Goal: Transaction & Acquisition: Purchase product/service

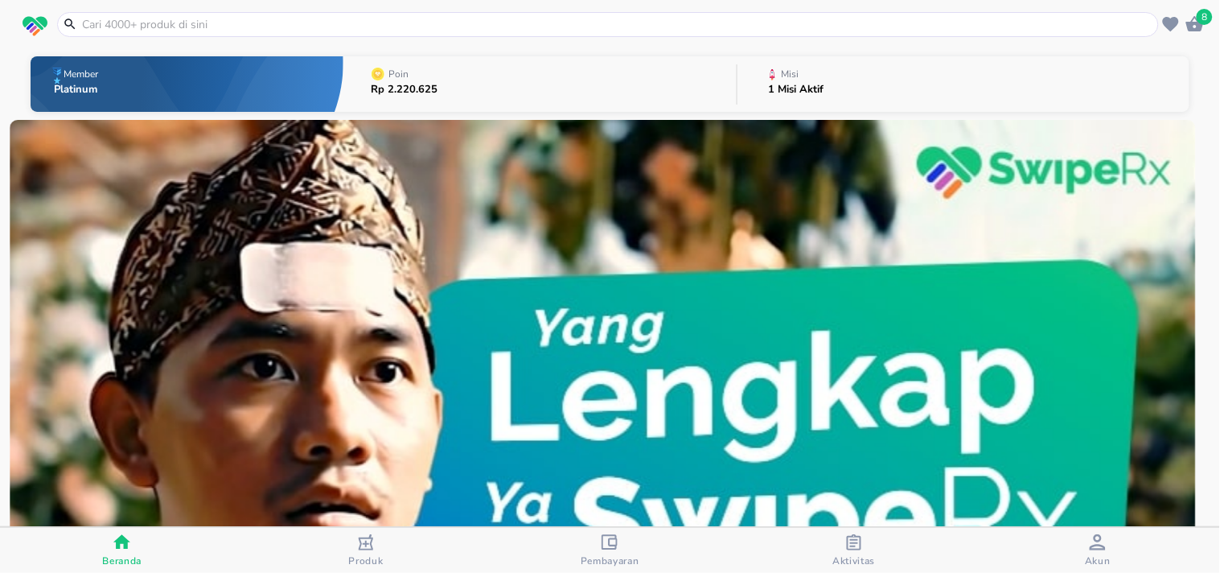
click at [232, 23] on input "text" at bounding box center [617, 24] width 1075 height 17
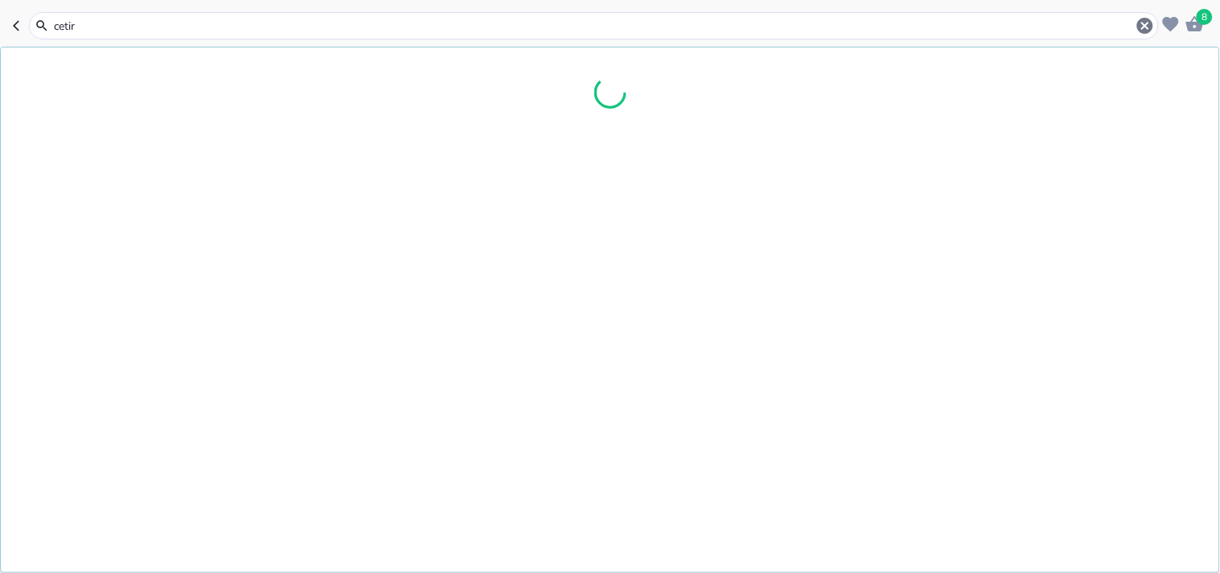
type input "cetiri"
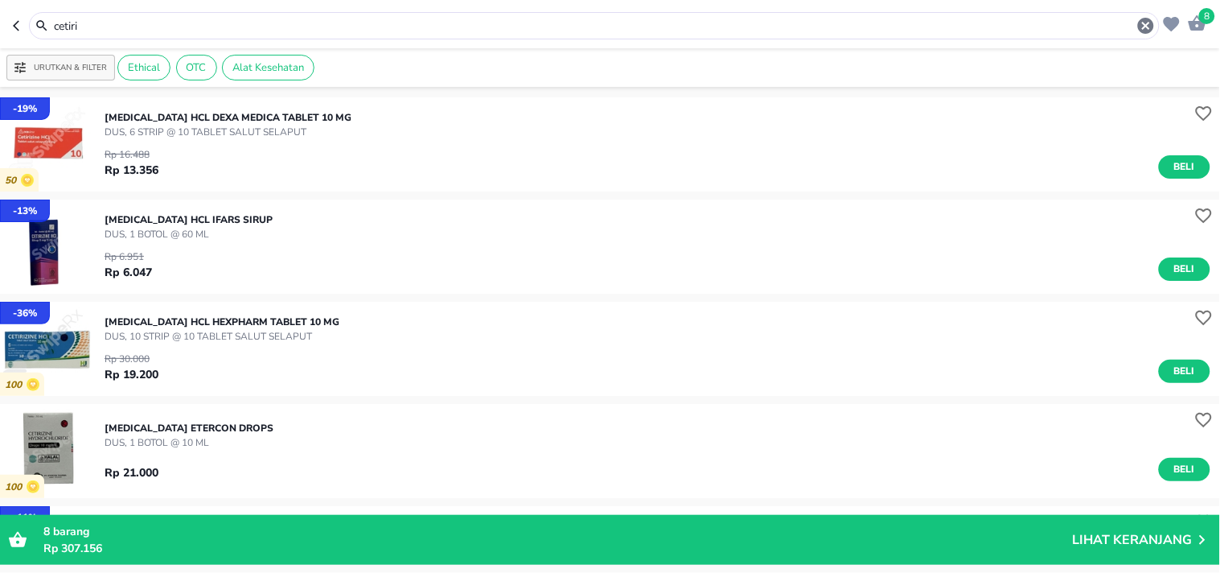
click at [110, 25] on input "cetiri" at bounding box center [594, 26] width 1084 height 17
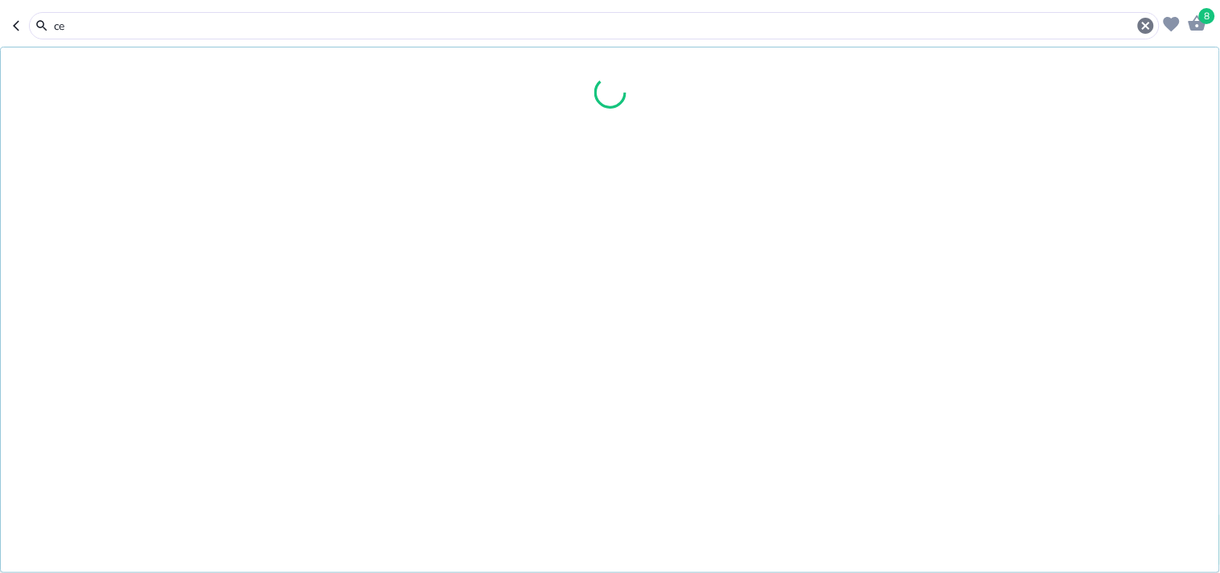
type input "c"
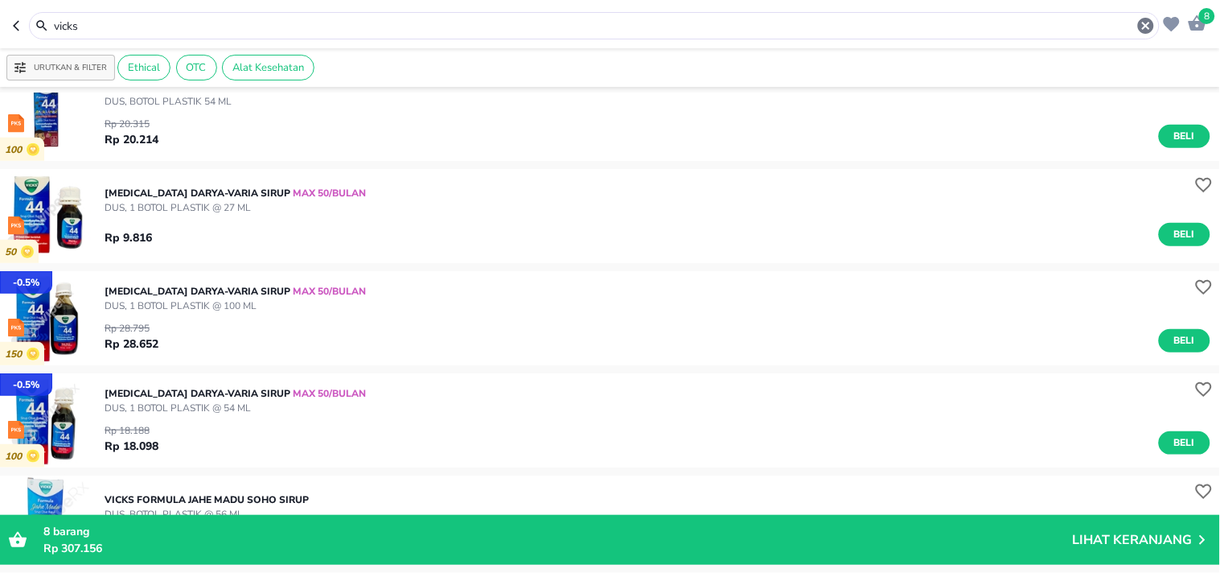
scroll to position [302, 0]
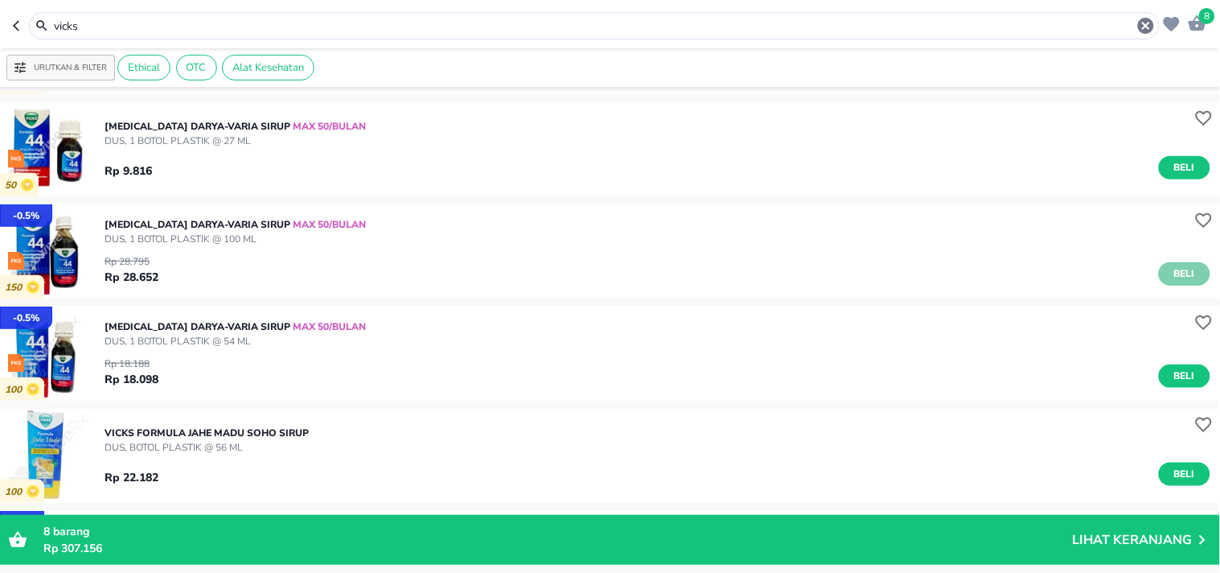
click at [1169, 264] on button "Beli" at bounding box center [1184, 273] width 51 height 23
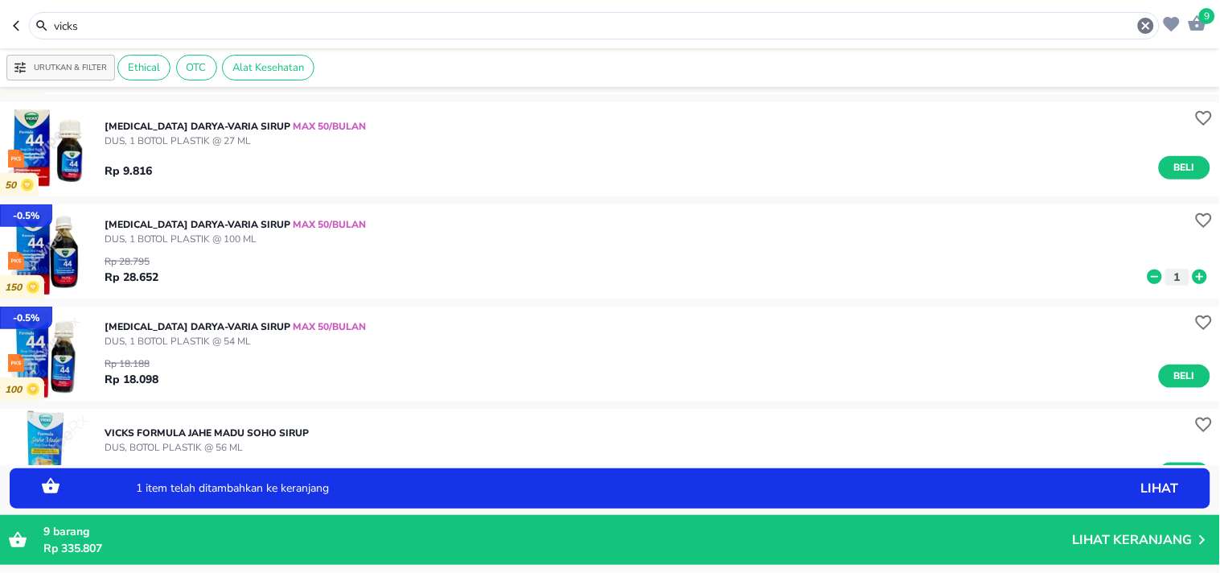
click at [1193, 271] on icon at bounding box center [1200, 276] width 14 height 14
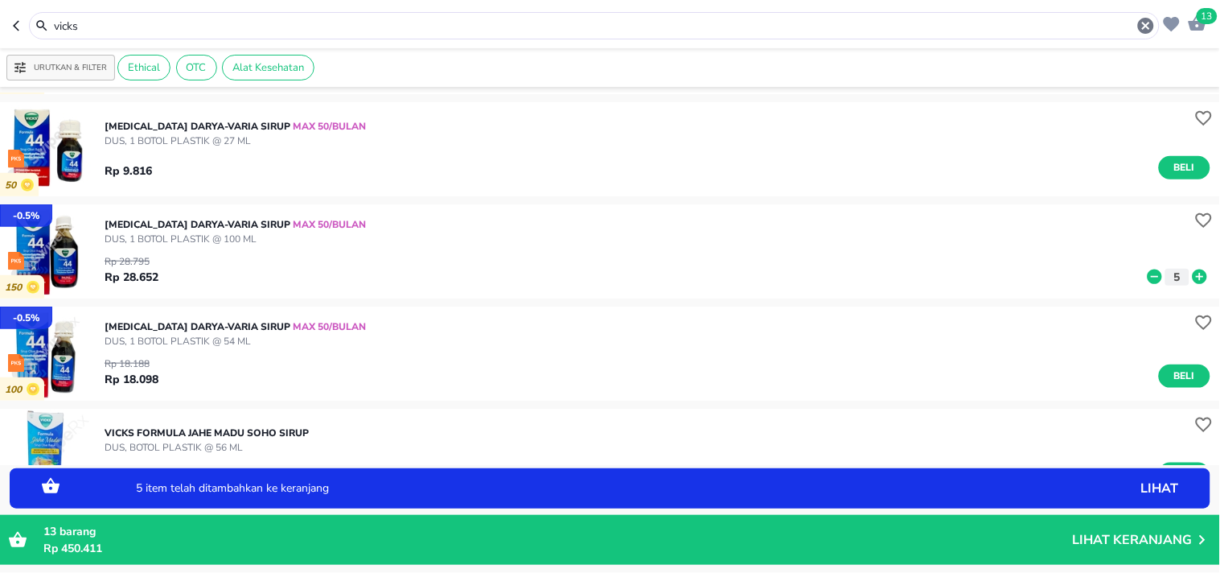
click at [1193, 271] on icon at bounding box center [1200, 276] width 14 height 14
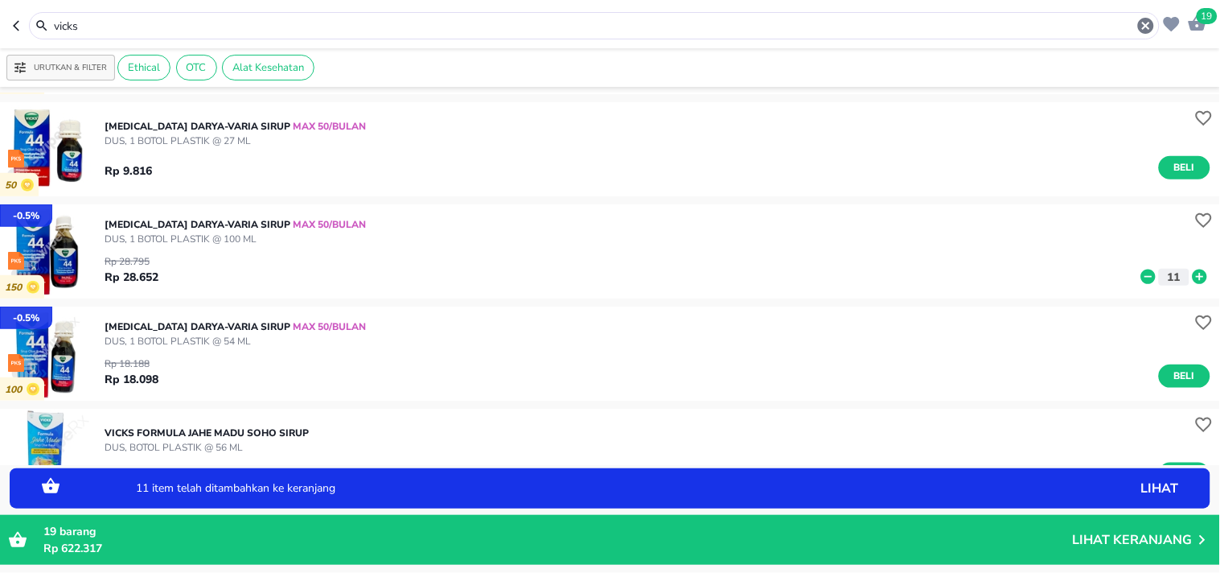
click at [1193, 271] on icon at bounding box center [1200, 276] width 14 height 14
click at [1171, 372] on span "Beli" at bounding box center [1184, 376] width 27 height 17
click at [1190, 376] on icon at bounding box center [1200, 379] width 21 height 18
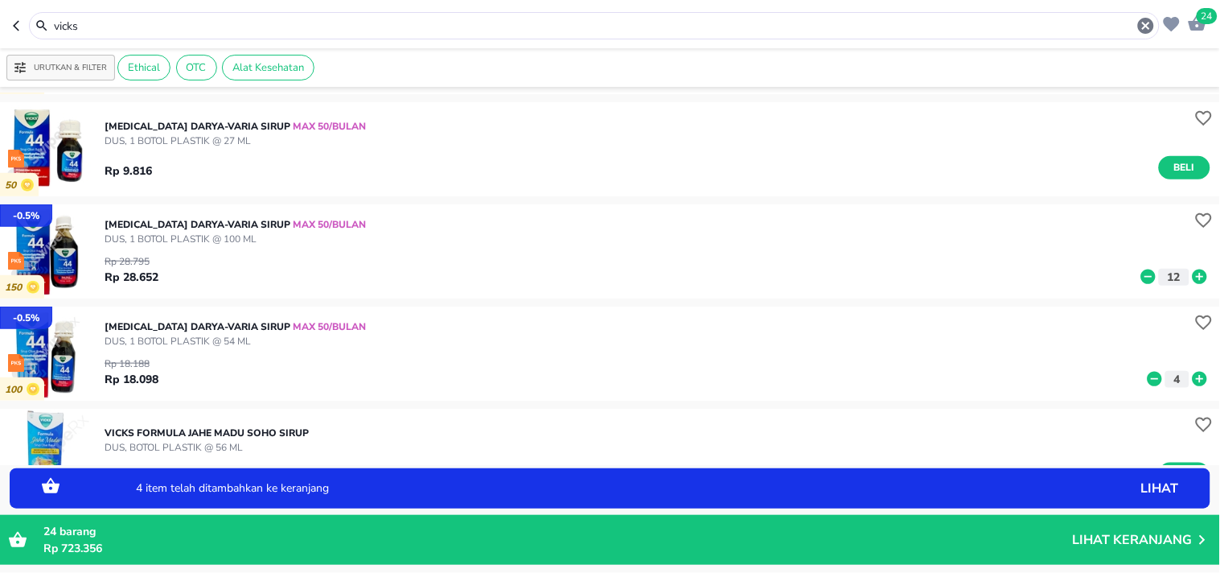
click at [1190, 376] on icon at bounding box center [1200, 379] width 21 height 18
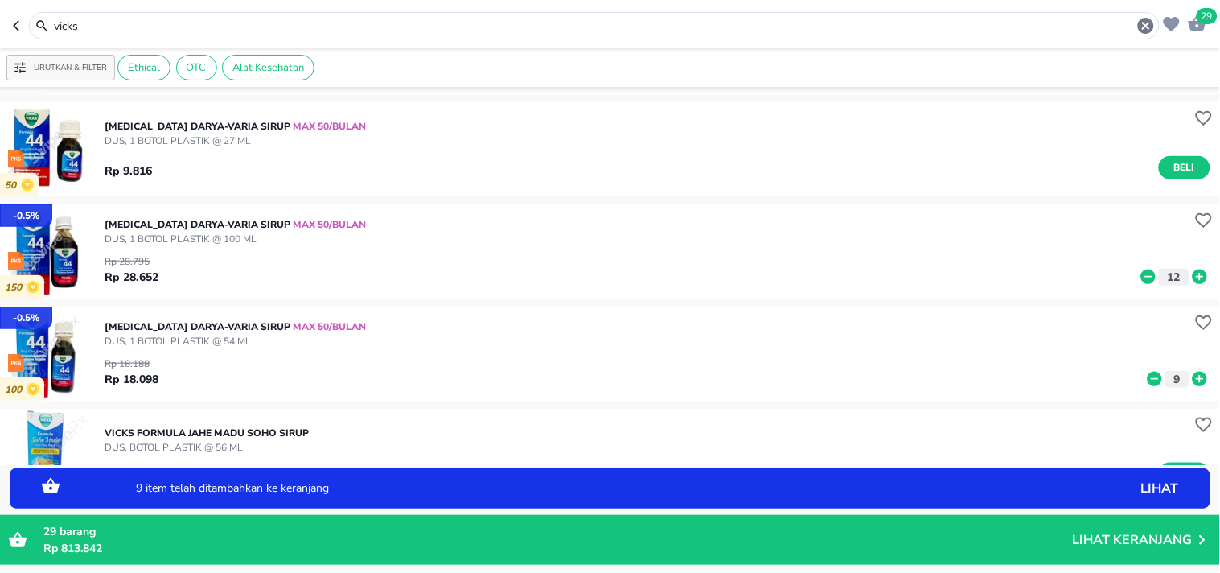
click at [1190, 376] on icon at bounding box center [1200, 379] width 21 height 18
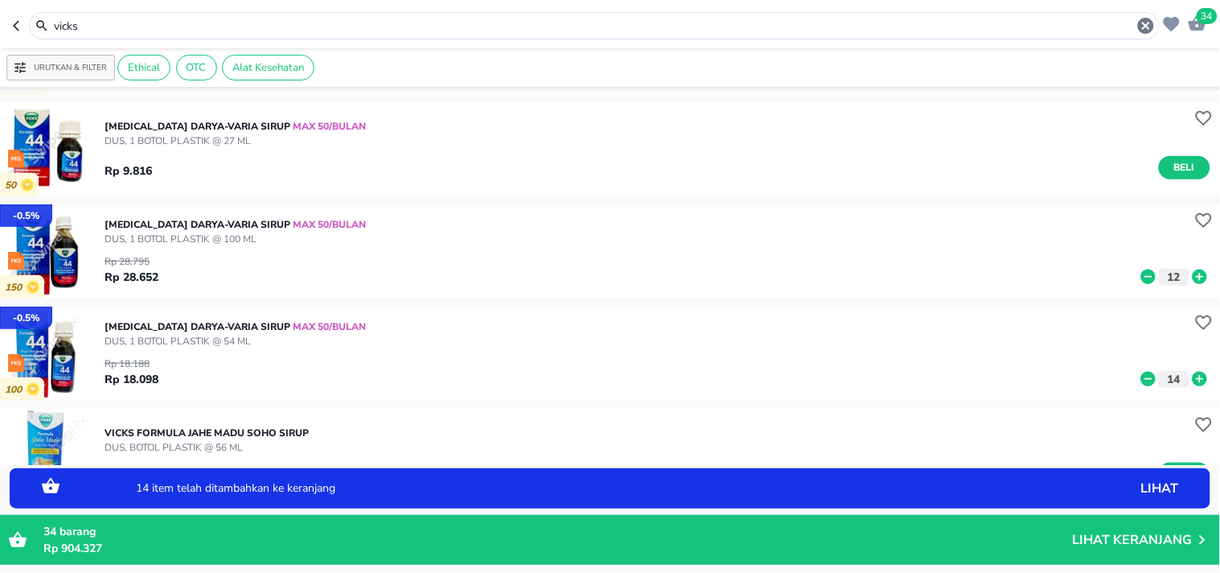
click at [1190, 376] on icon at bounding box center [1200, 379] width 21 height 18
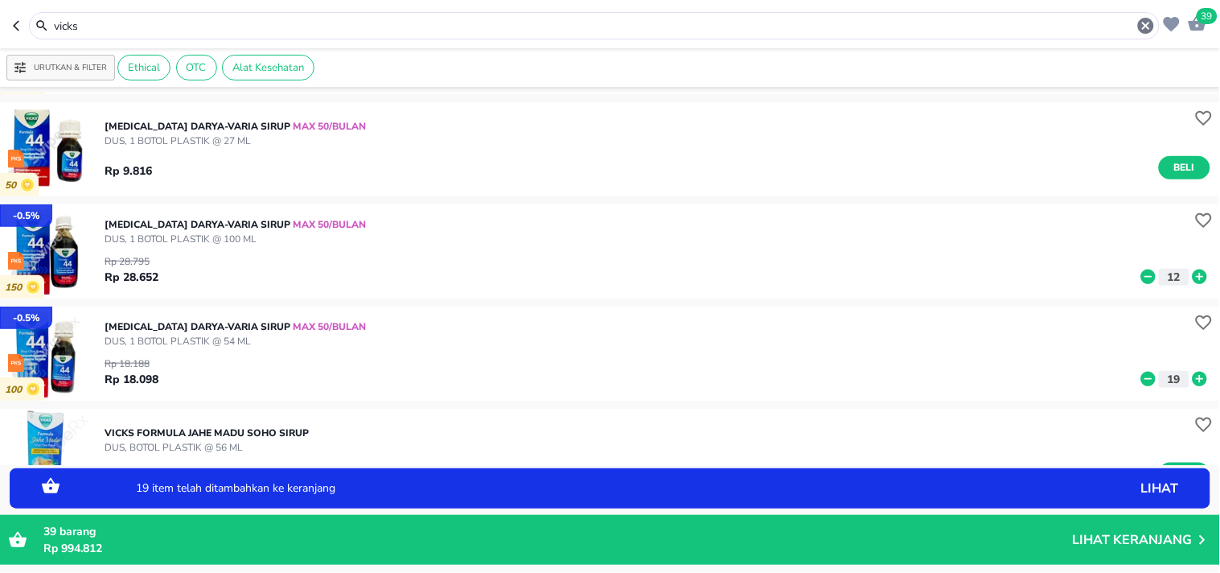
click at [1141, 382] on icon at bounding box center [1148, 379] width 14 height 14
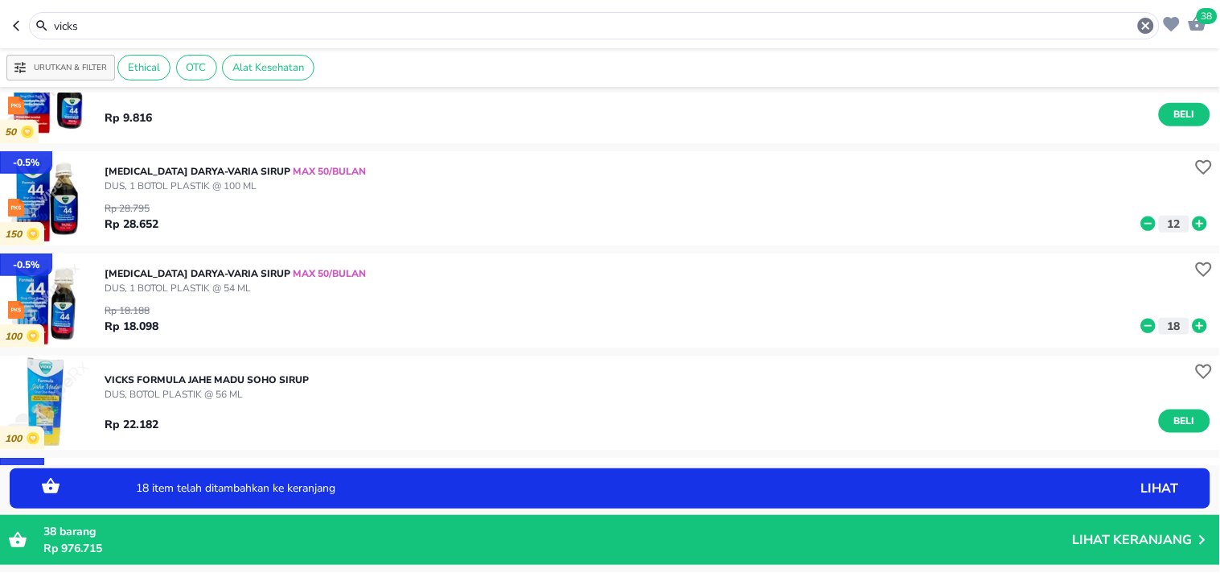
scroll to position [347, 0]
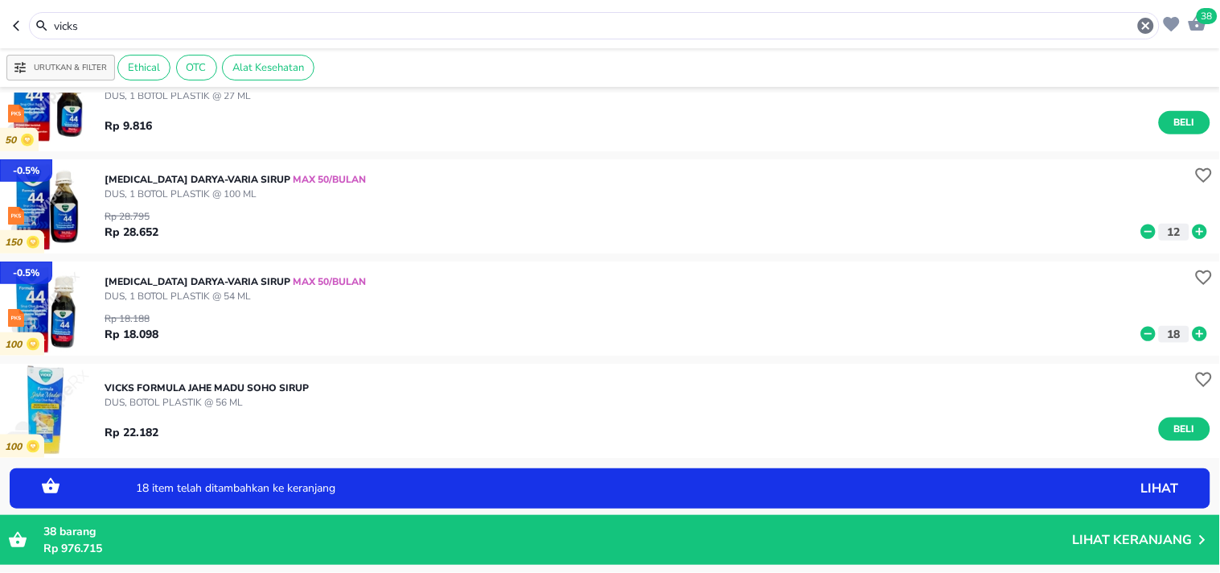
drag, startPoint x: 93, startPoint y: 27, endPoint x: 2, endPoint y: 23, distance: 91.0
click at [5, 25] on header "38 vicks" at bounding box center [610, 24] width 1220 height 48
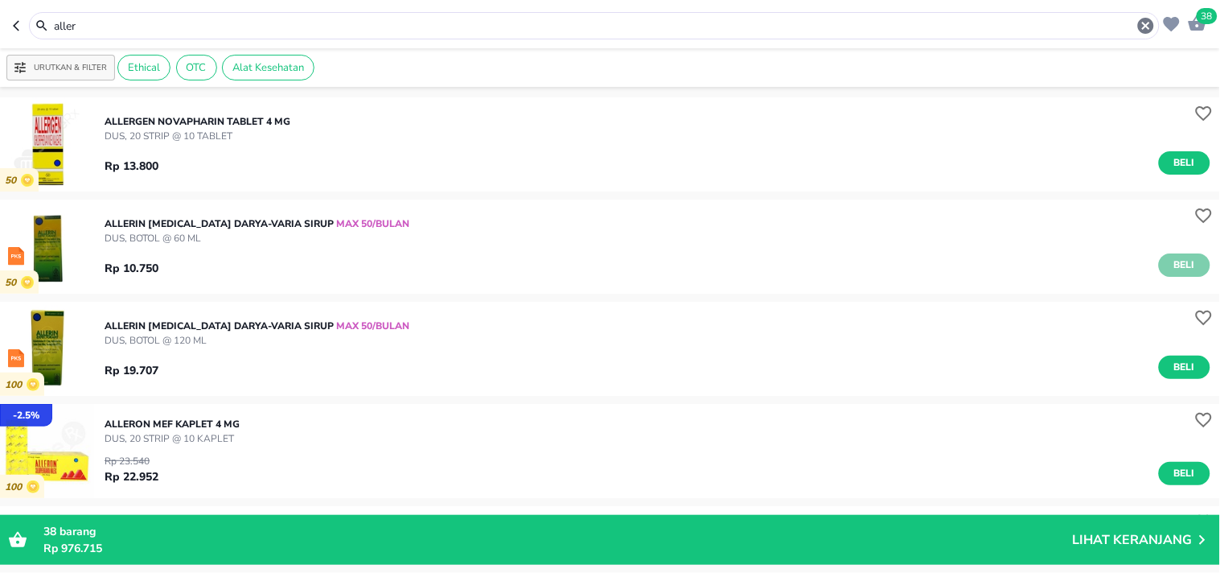
click at [1172, 267] on span "Beli" at bounding box center [1184, 265] width 27 height 17
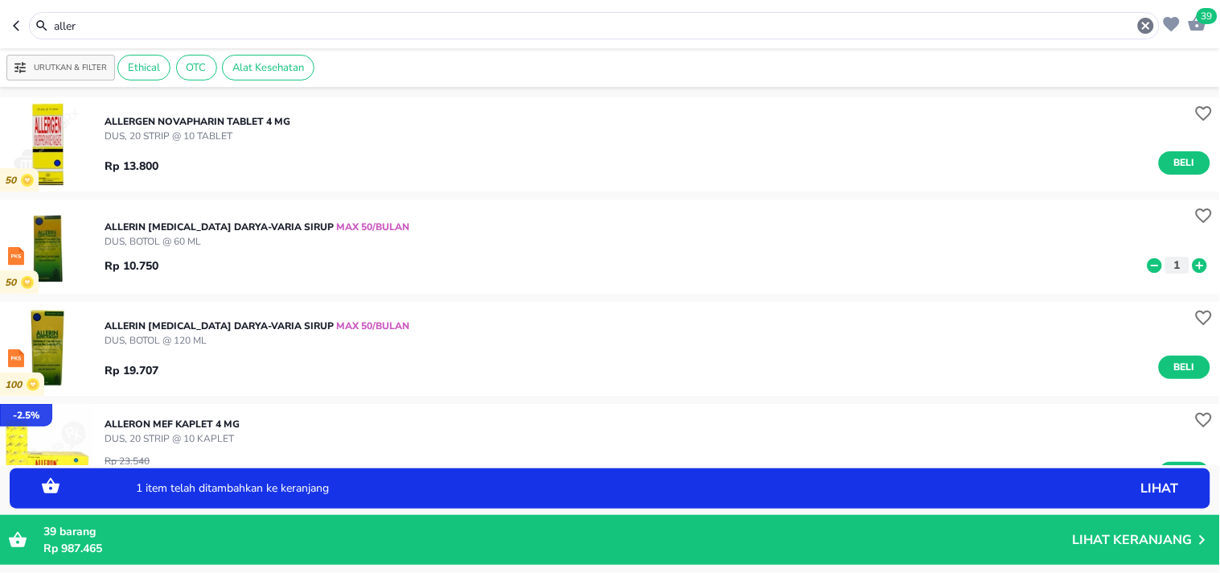
drag, startPoint x: 1189, startPoint y: 267, endPoint x: 1179, endPoint y: 264, distance: 10.2
click at [1193, 267] on icon at bounding box center [1200, 264] width 14 height 14
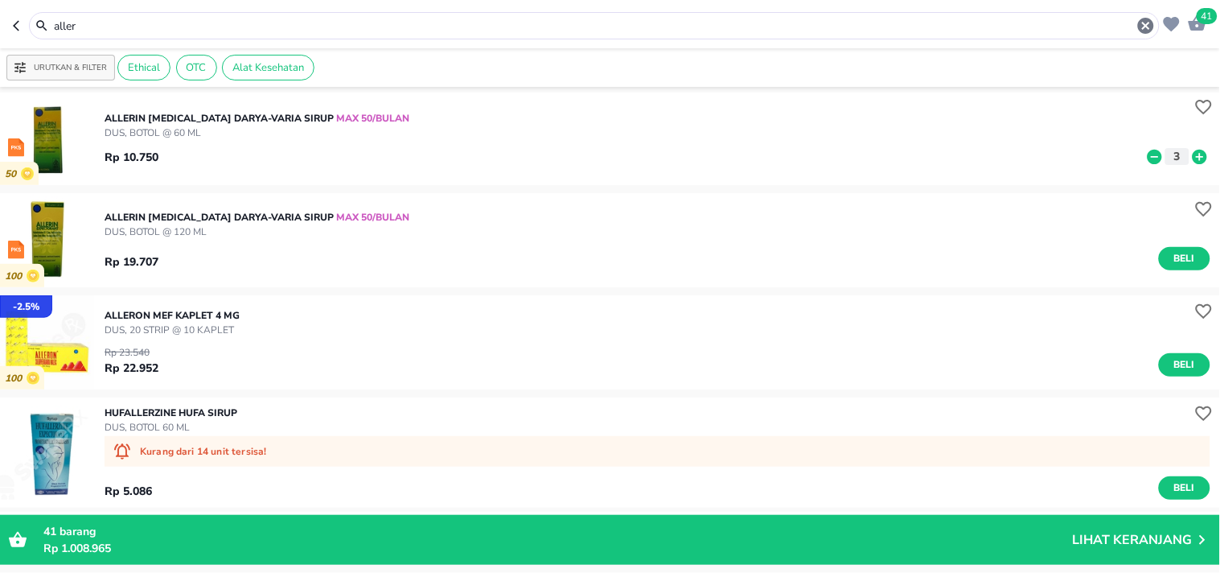
scroll to position [69, 0]
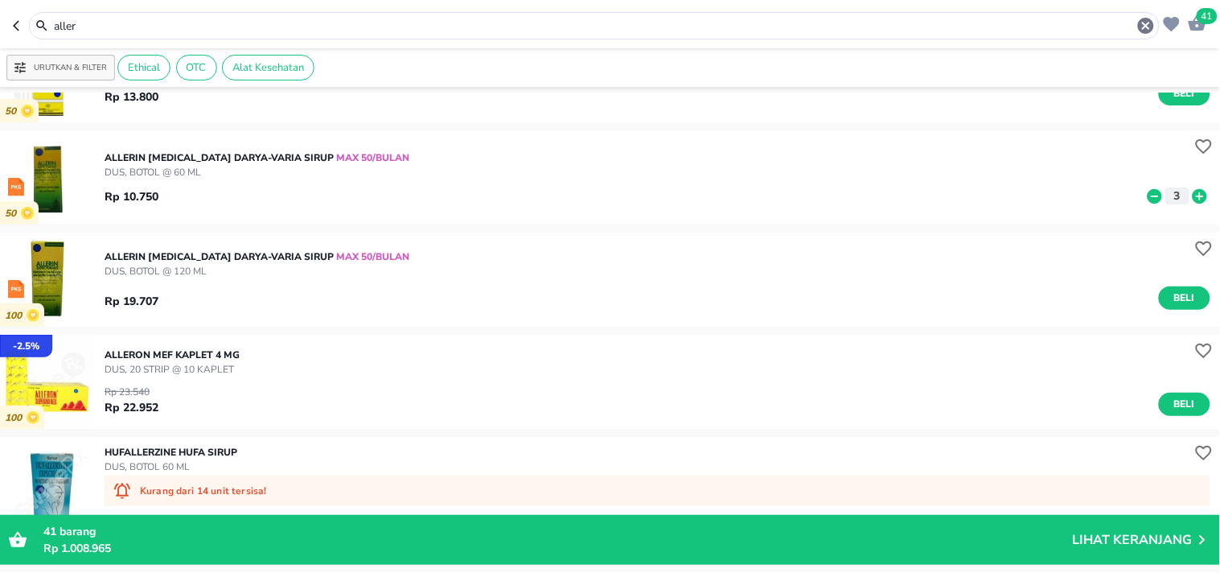
click at [1145, 195] on icon at bounding box center [1155, 196] width 21 height 18
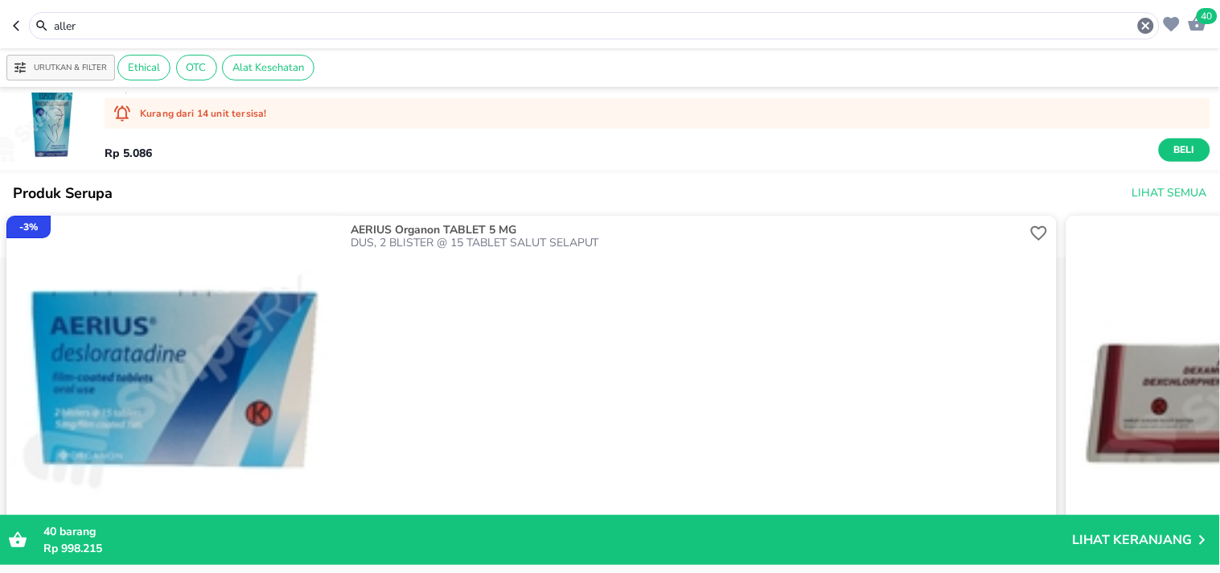
scroll to position [0, 0]
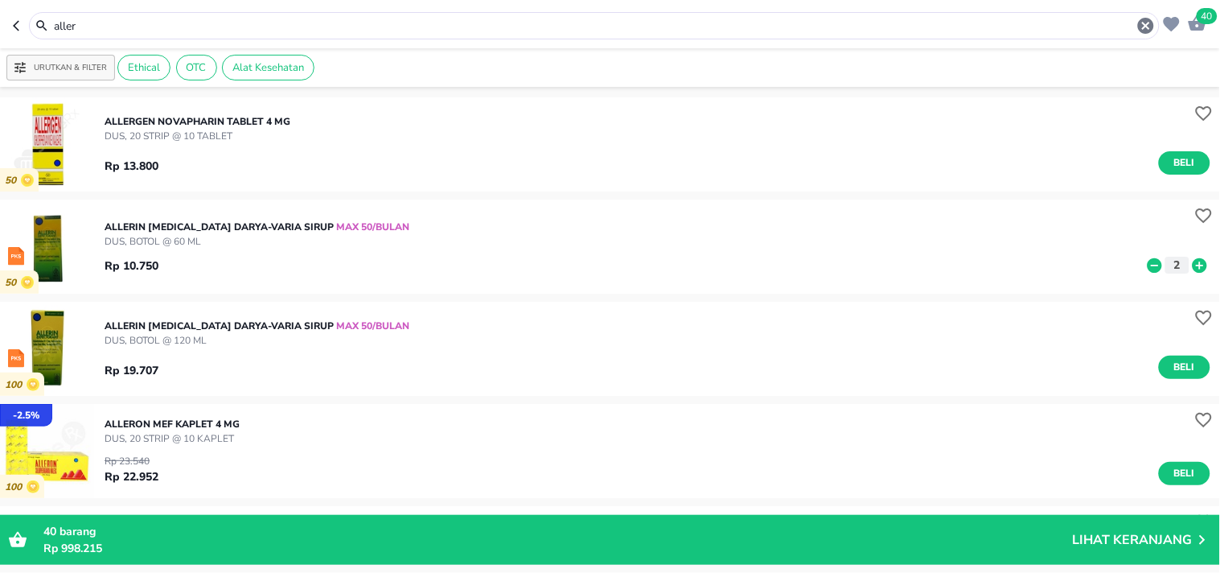
drag, startPoint x: 134, startPoint y: 27, endPoint x: 16, endPoint y: 22, distance: 118.3
click at [16, 22] on div "aller" at bounding box center [586, 25] width 1147 height 27
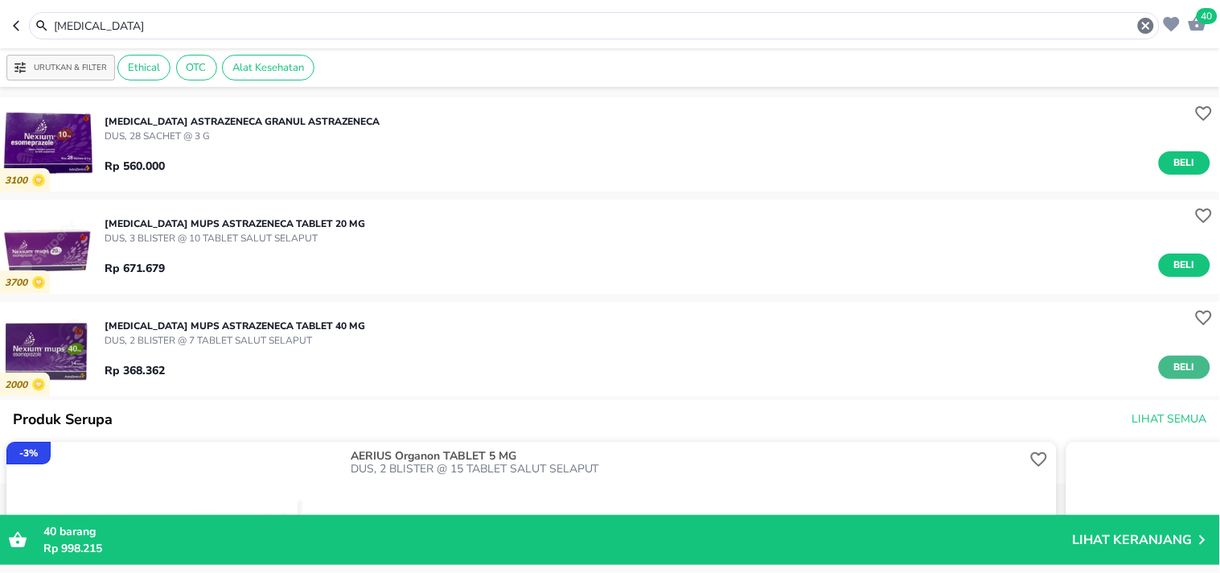
click at [1171, 365] on span "Beli" at bounding box center [1184, 367] width 27 height 17
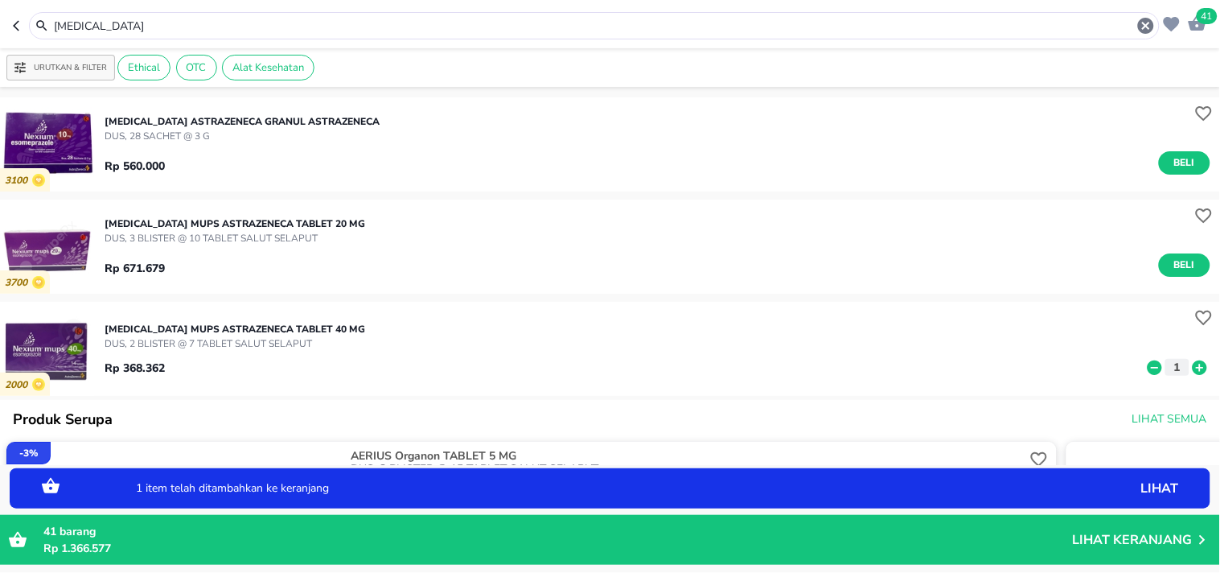
click at [1193, 370] on icon at bounding box center [1200, 367] width 14 height 14
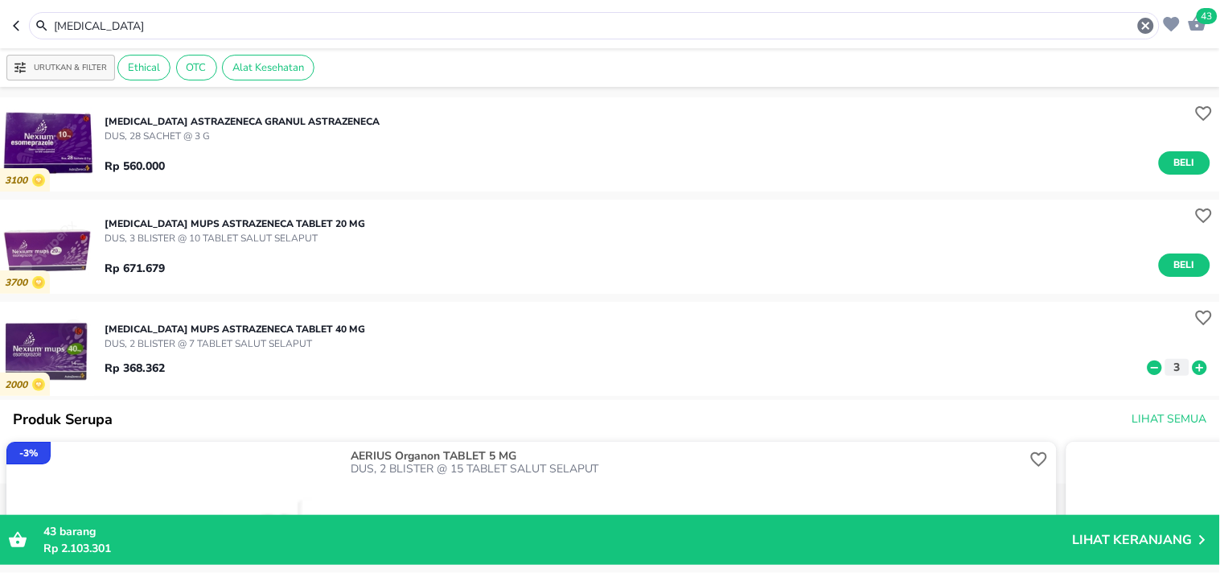
drag, startPoint x: 109, startPoint y: 28, endPoint x: 26, endPoint y: 28, distance: 83.7
click at [26, 28] on div "[MEDICAL_DATA]" at bounding box center [586, 25] width 1147 height 27
type input "o"
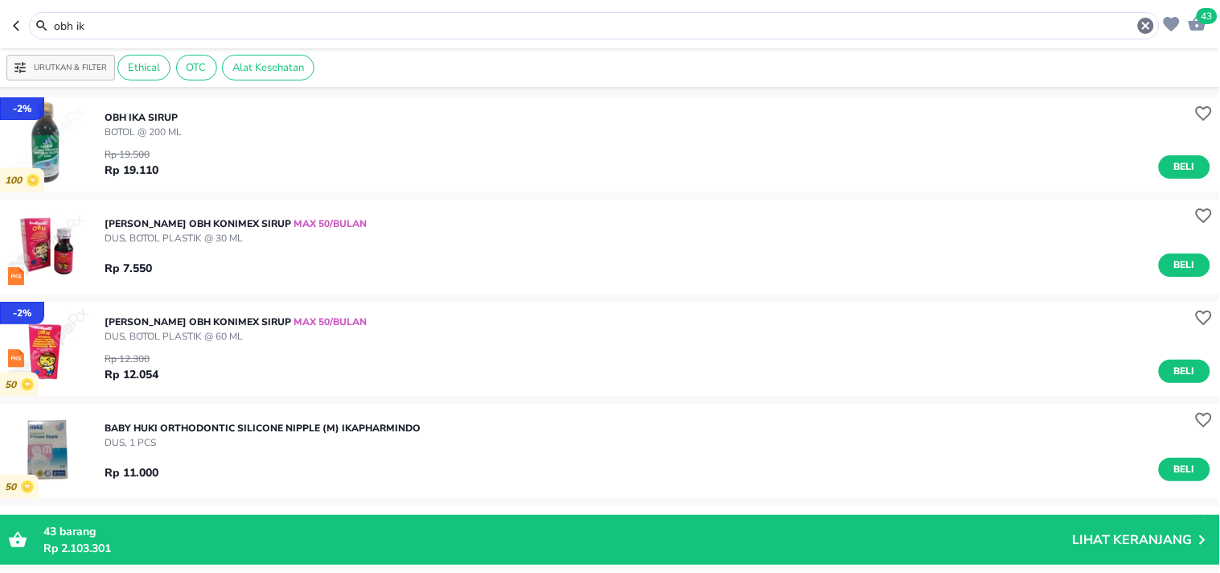
drag, startPoint x: 107, startPoint y: 25, endPoint x: 5, endPoint y: 36, distance: 102.8
click at [5, 36] on header "43 obh ik" at bounding box center [610, 24] width 1220 height 48
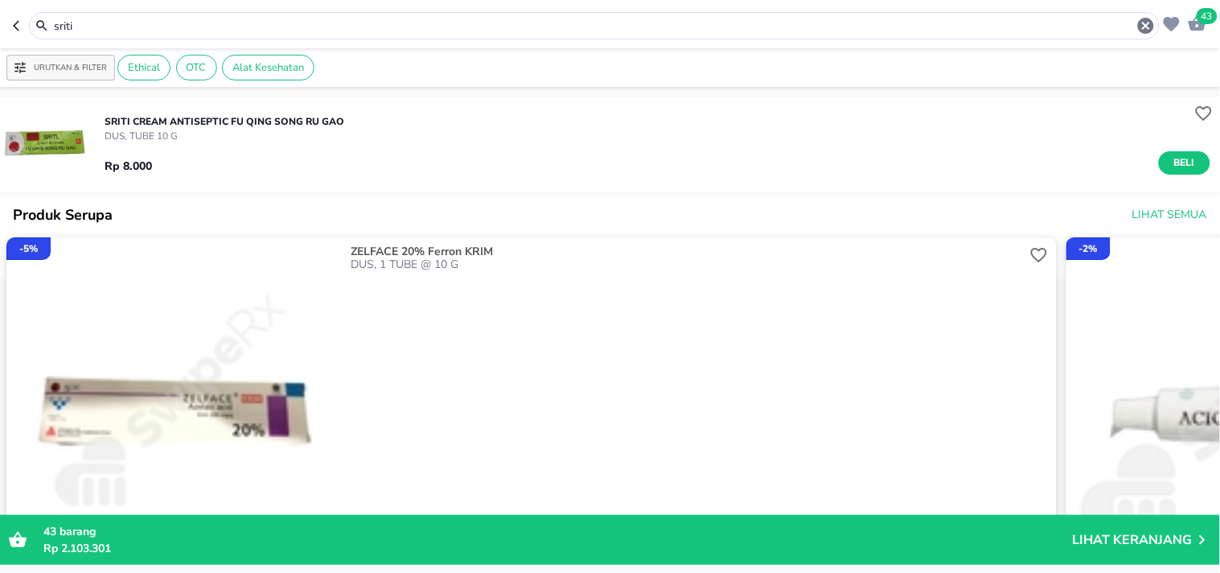
click at [1196, 165] on div "SRITI CREAM ANTISEPTIC FU [PERSON_NAME] RU GAO DUS, TUBE 10 g Rp 8.000 Beli" at bounding box center [663, 144] width 1116 height 76
click at [1182, 162] on span "Beli" at bounding box center [1184, 162] width 27 height 17
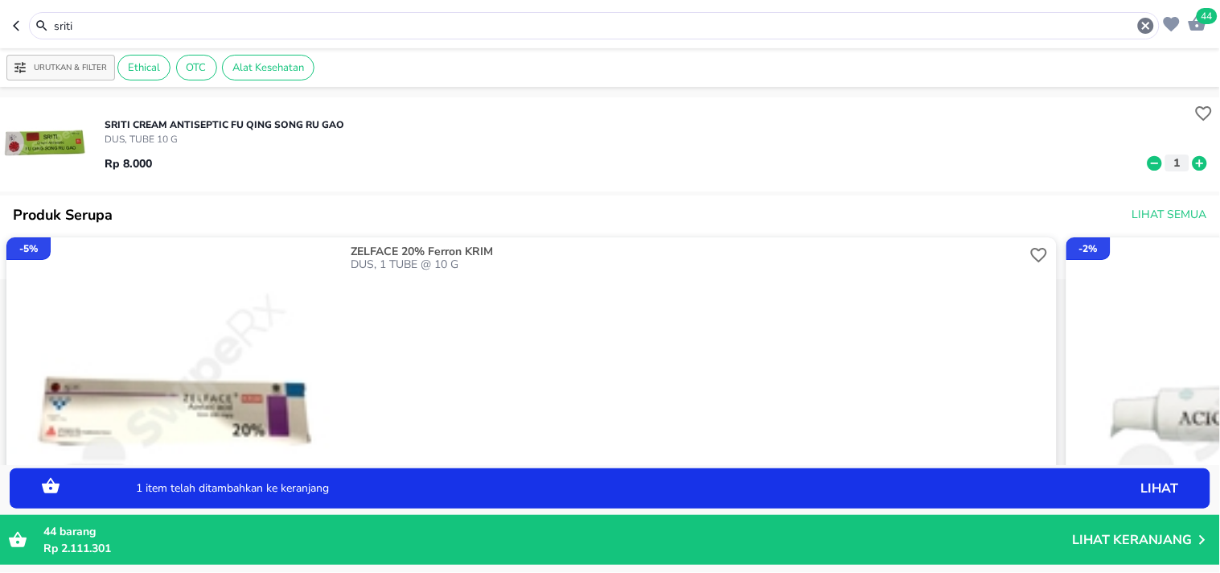
click at [1193, 167] on icon at bounding box center [1200, 162] width 14 height 14
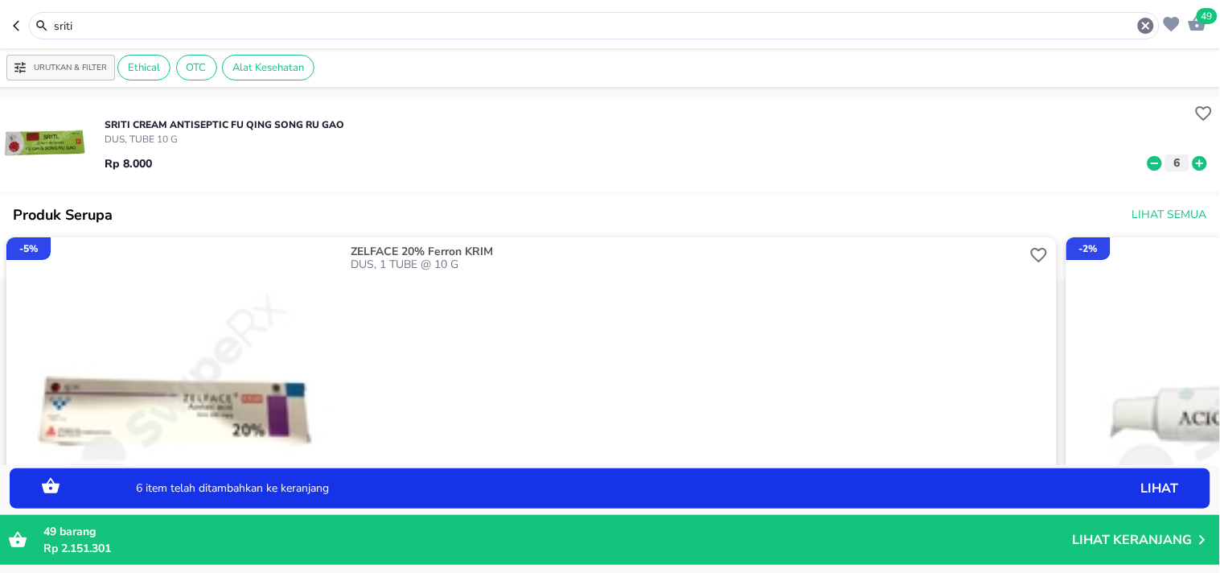
click at [1193, 167] on icon at bounding box center [1200, 162] width 14 height 14
click at [1148, 162] on icon at bounding box center [1155, 162] width 14 height 14
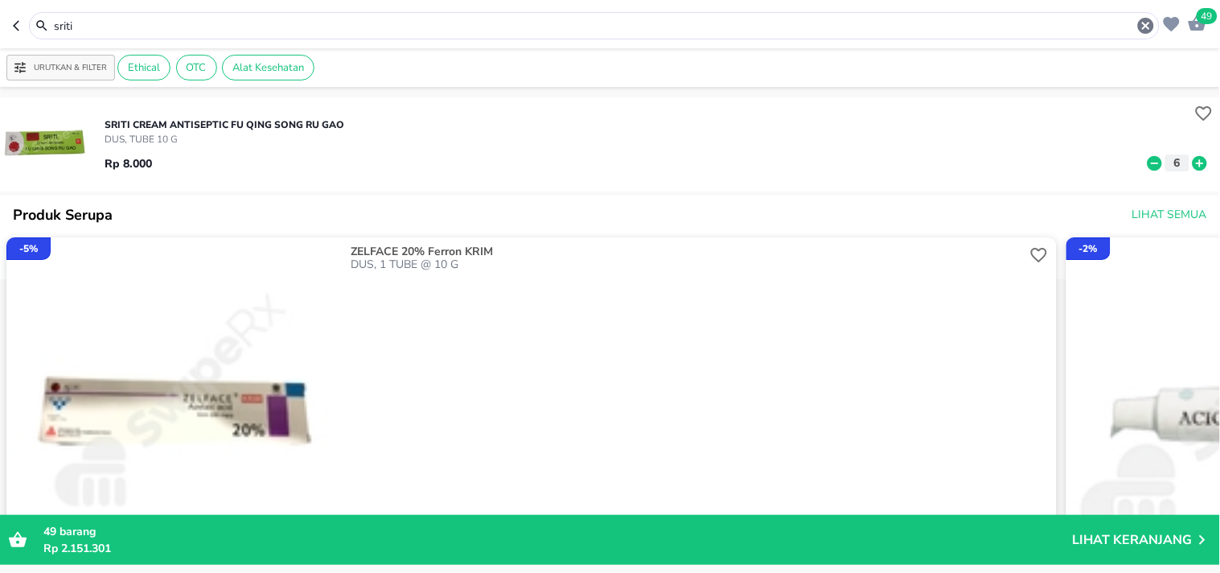
drag, startPoint x: 95, startPoint y: 25, endPoint x: 26, endPoint y: 14, distance: 70.1
click at [26, 14] on div "sriti" at bounding box center [586, 25] width 1147 height 27
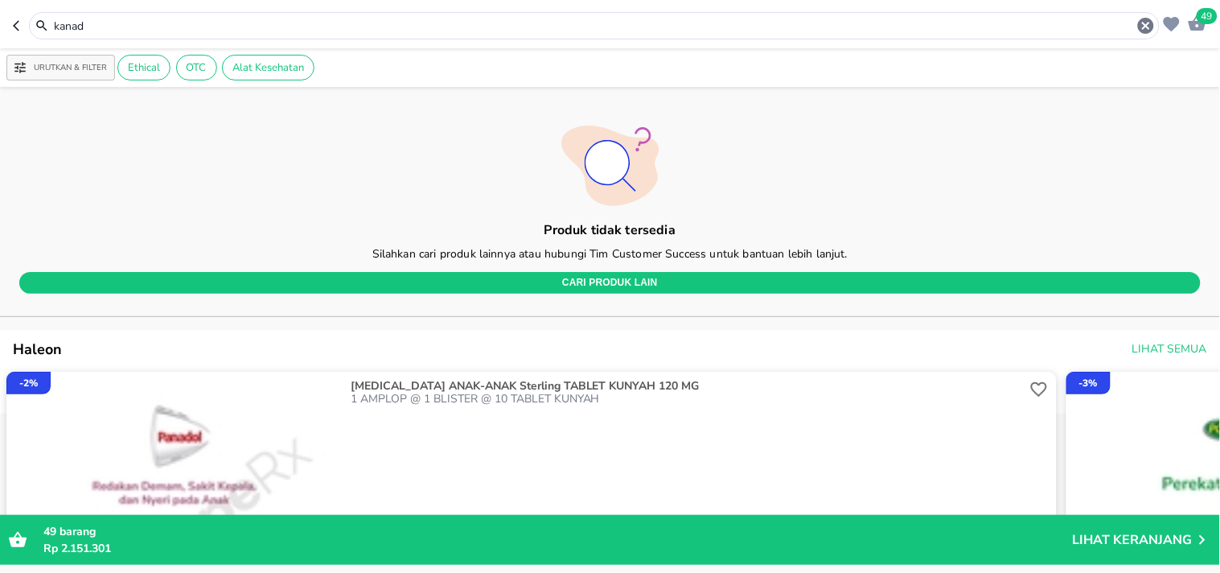
click at [103, 18] on input "kanad" at bounding box center [594, 26] width 1084 height 17
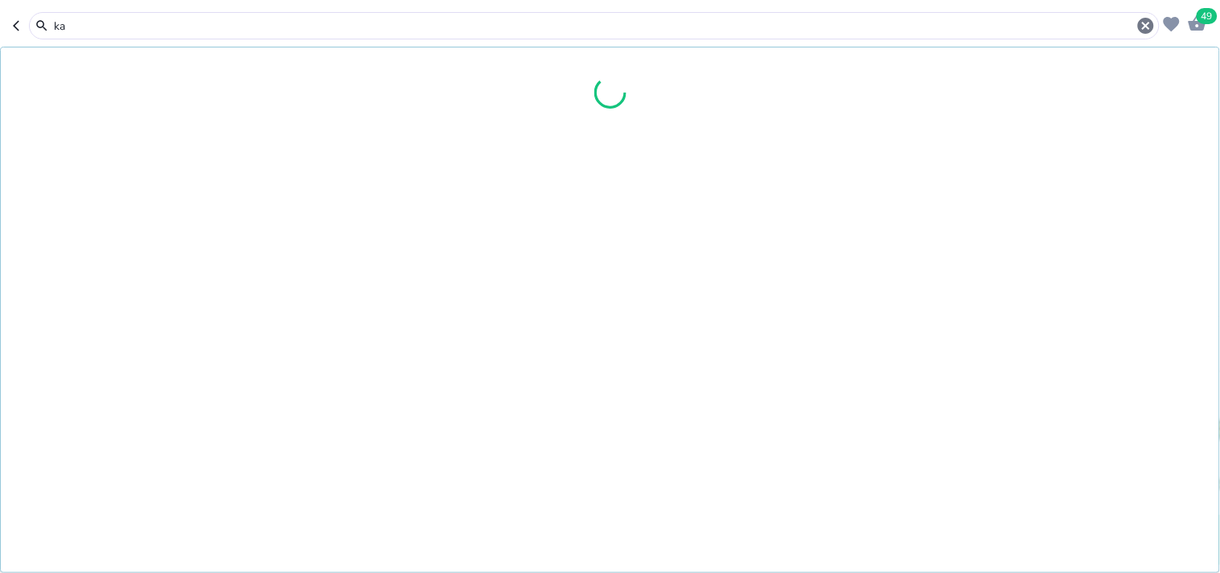
type input "k"
type input "lanad"
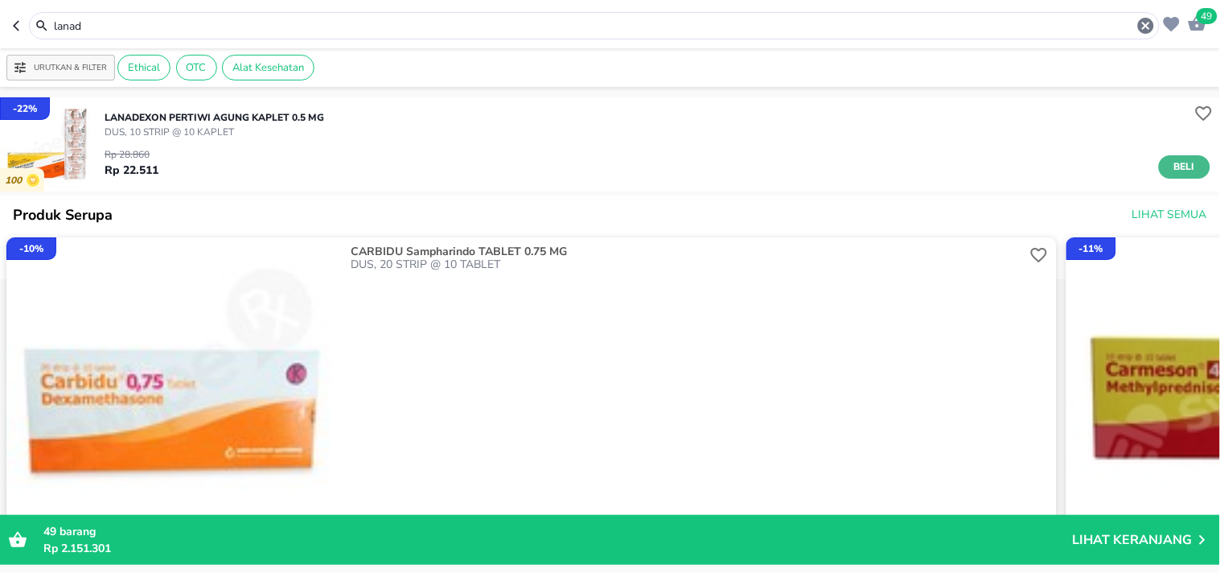
click at [1171, 169] on span "Beli" at bounding box center [1184, 166] width 27 height 17
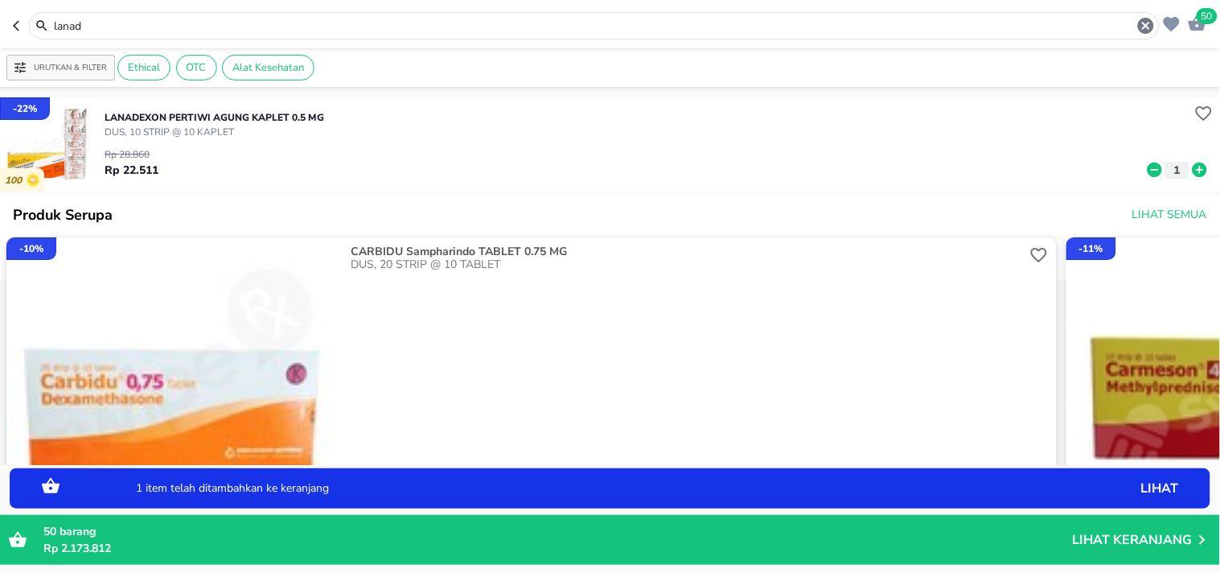
click at [1193, 171] on icon at bounding box center [1200, 169] width 14 height 14
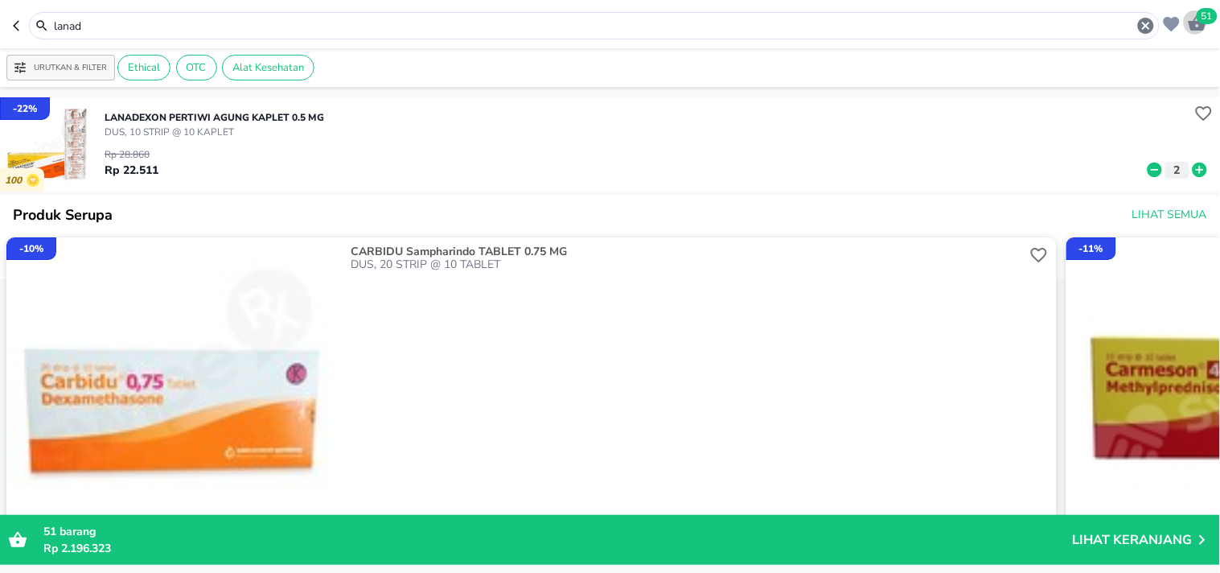
click at [1194, 23] on icon "button" at bounding box center [1198, 22] width 18 height 15
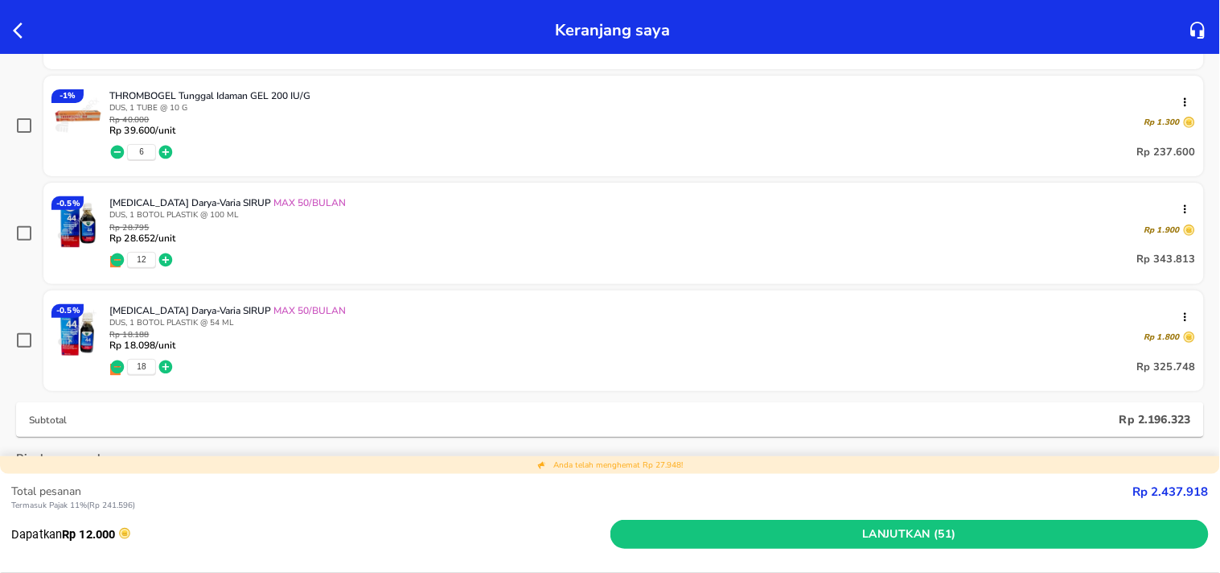
scroll to position [822, 0]
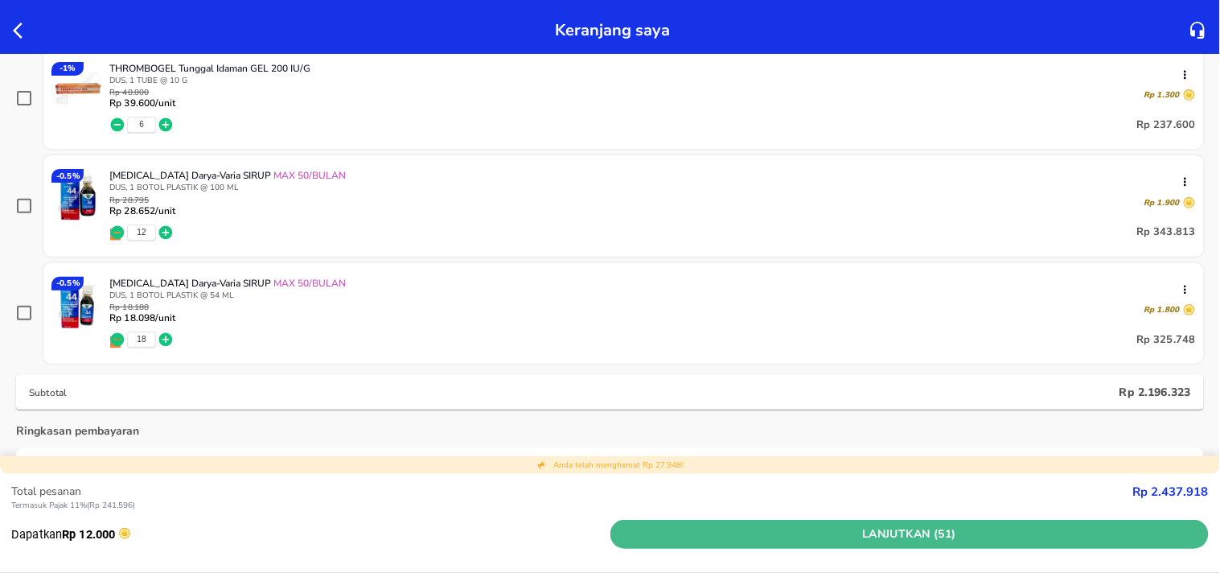
click at [993, 541] on span "Lanjutkan (51)" at bounding box center [910, 534] width 586 height 20
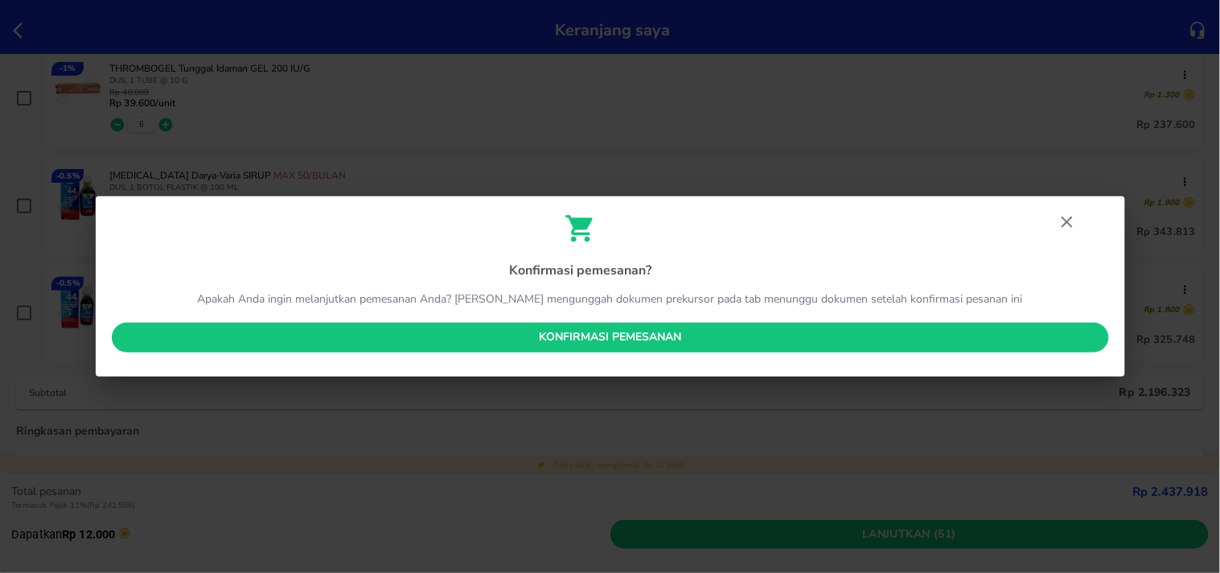
click at [698, 339] on span "Konfirmasi pemesanan" at bounding box center [611, 337] width 972 height 20
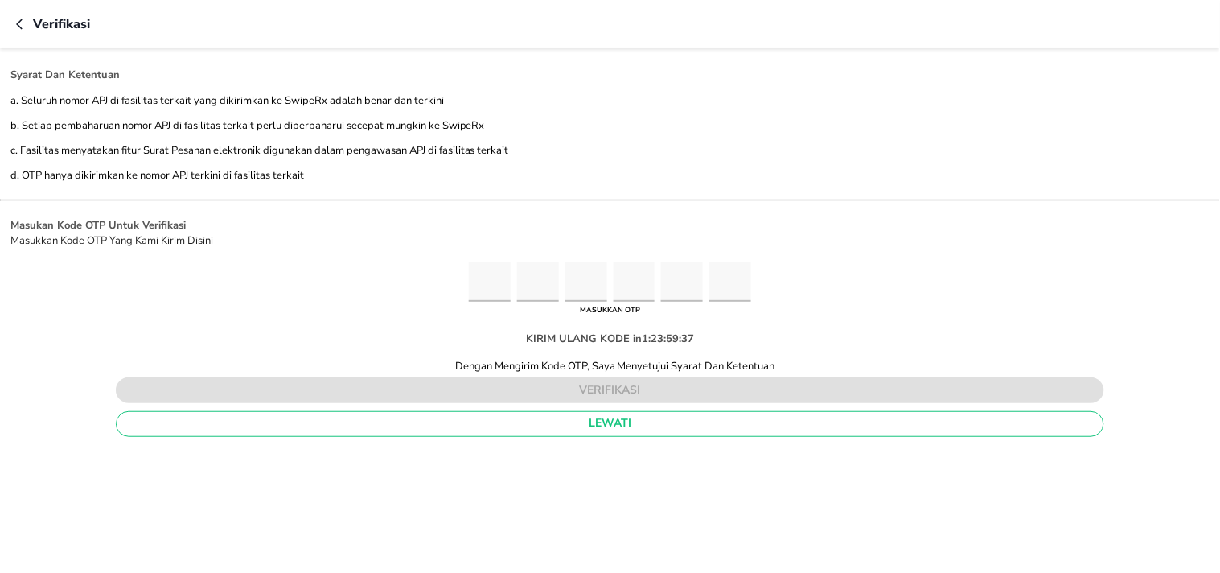
click at [481, 290] on input "Please enter OTP character 1" at bounding box center [490, 281] width 42 height 39
type input "1"
type input "3"
type input "9"
type input "1"
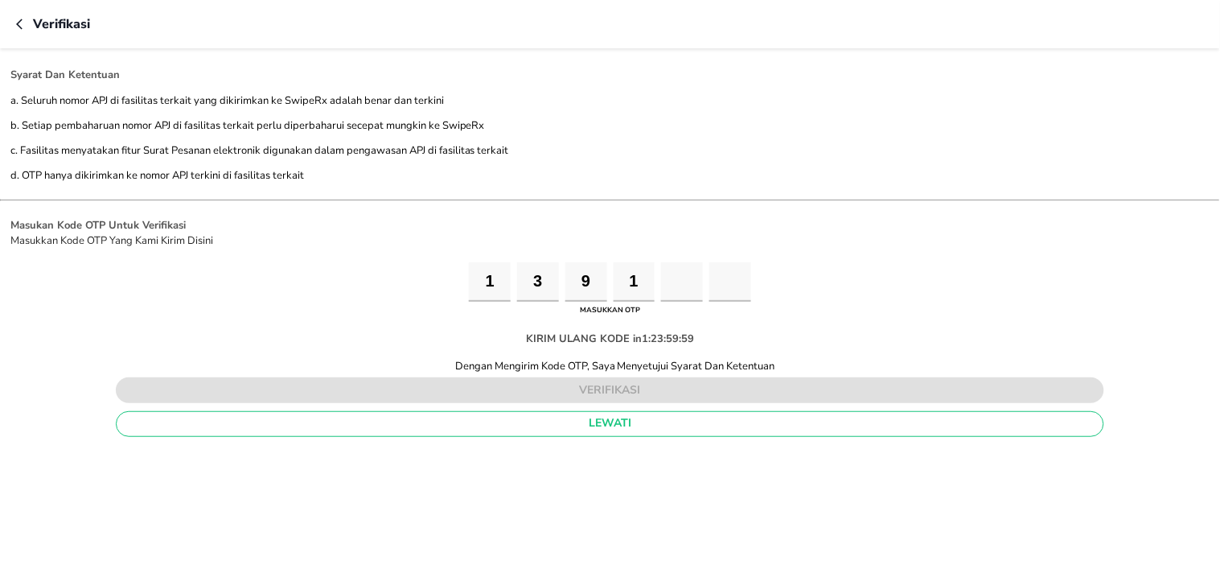
type input "3"
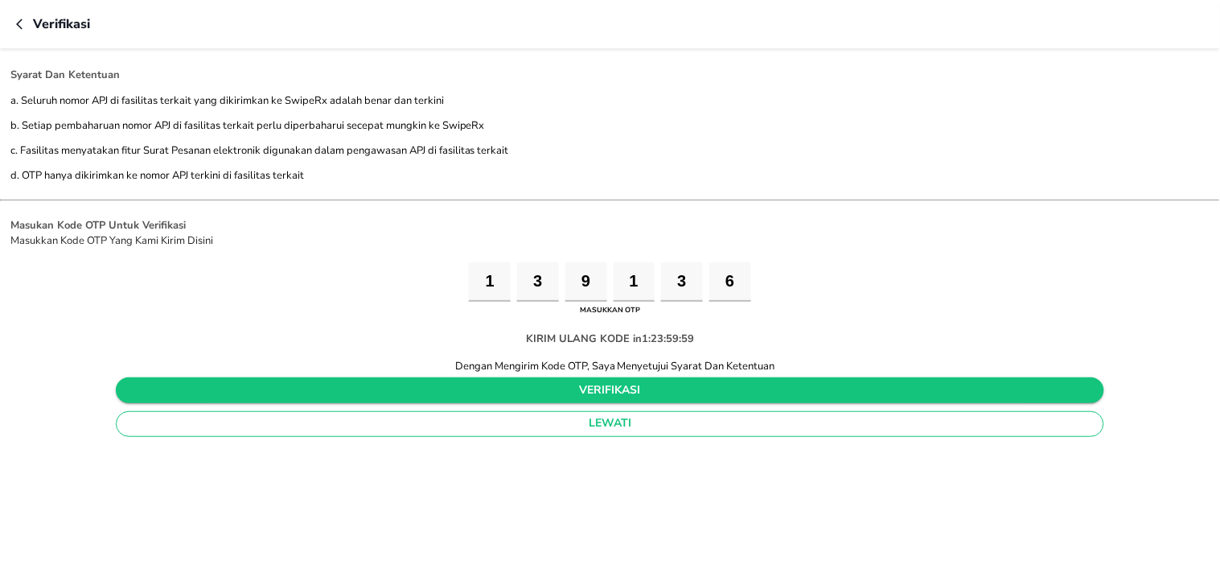
type input "6"
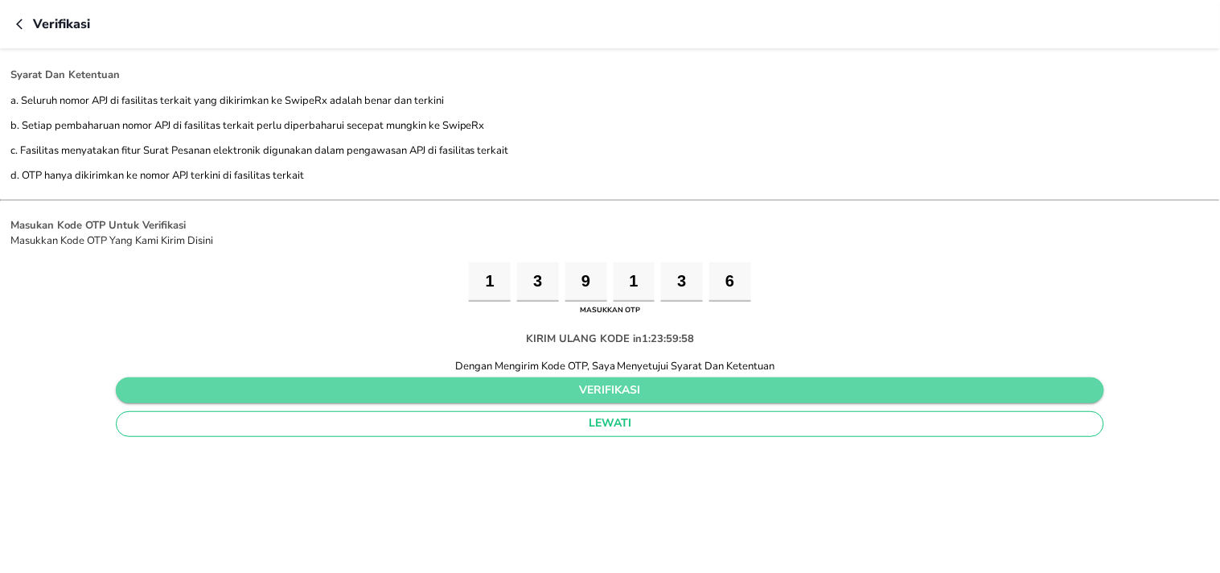
click at [666, 383] on span "verifikasi" at bounding box center [610, 390] width 963 height 20
